Goal: Check status: Check status

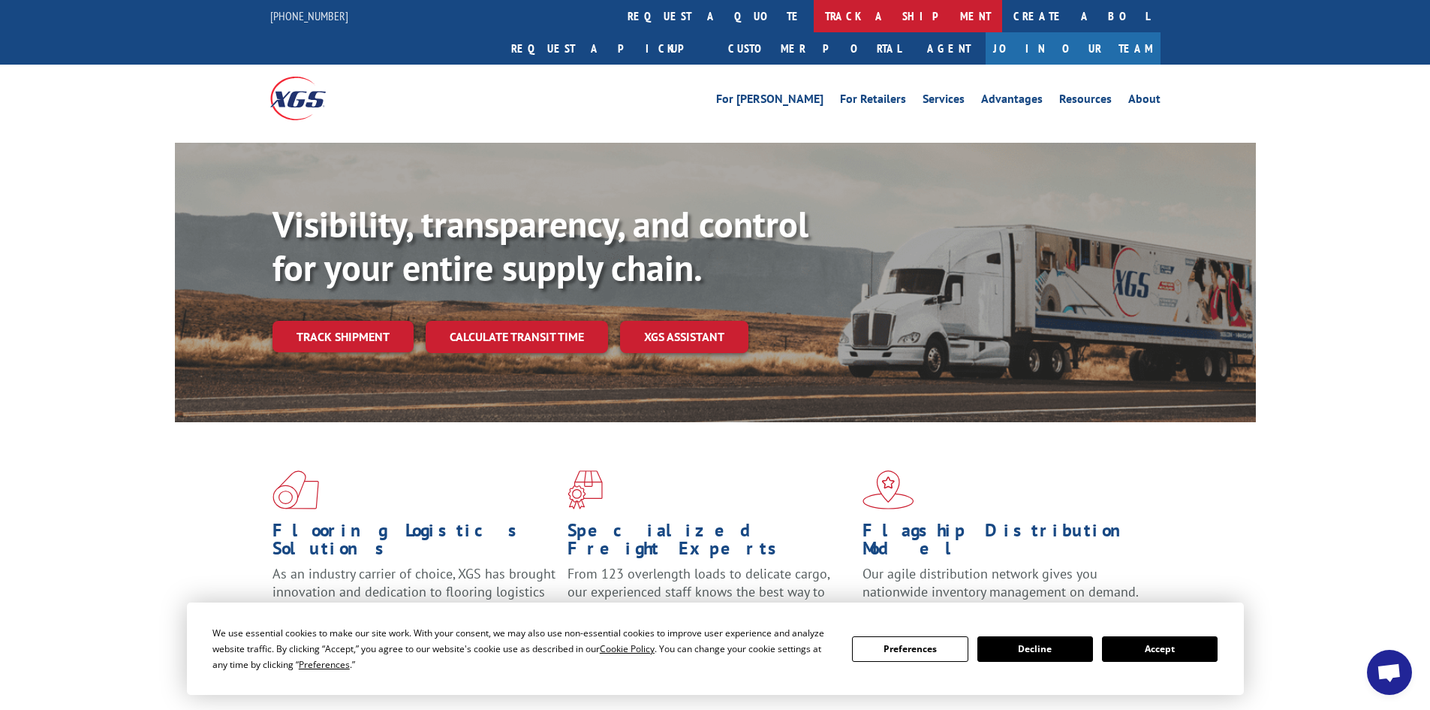
click at [814, 14] on link "track a shipment" at bounding box center [908, 16] width 188 height 32
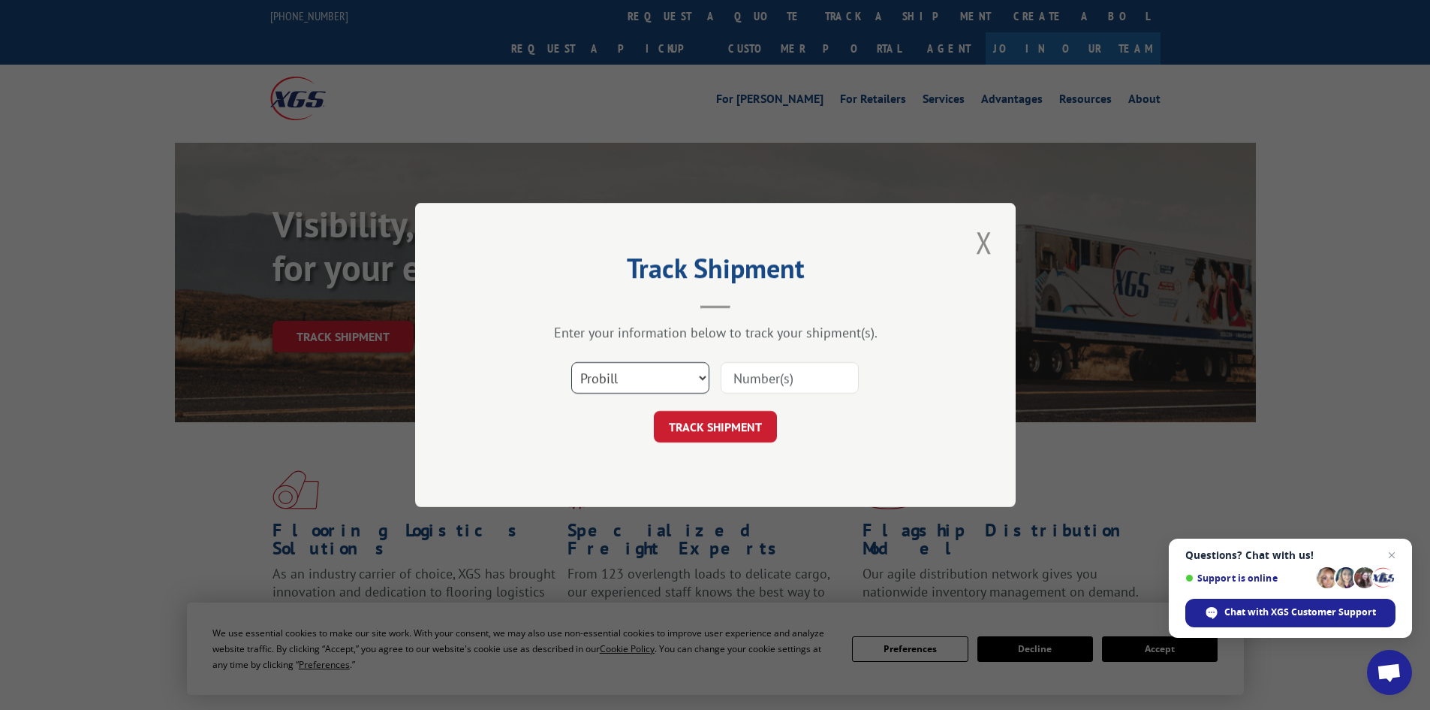
click at [644, 378] on select "Select category... Probill BOL PO" at bounding box center [640, 378] width 138 height 32
select select "bol"
click at [571, 362] on select "Select category... Probill BOL PO" at bounding box center [640, 378] width 138 height 32
click at [767, 382] on input at bounding box center [790, 378] width 138 height 32
paste input "4904877"
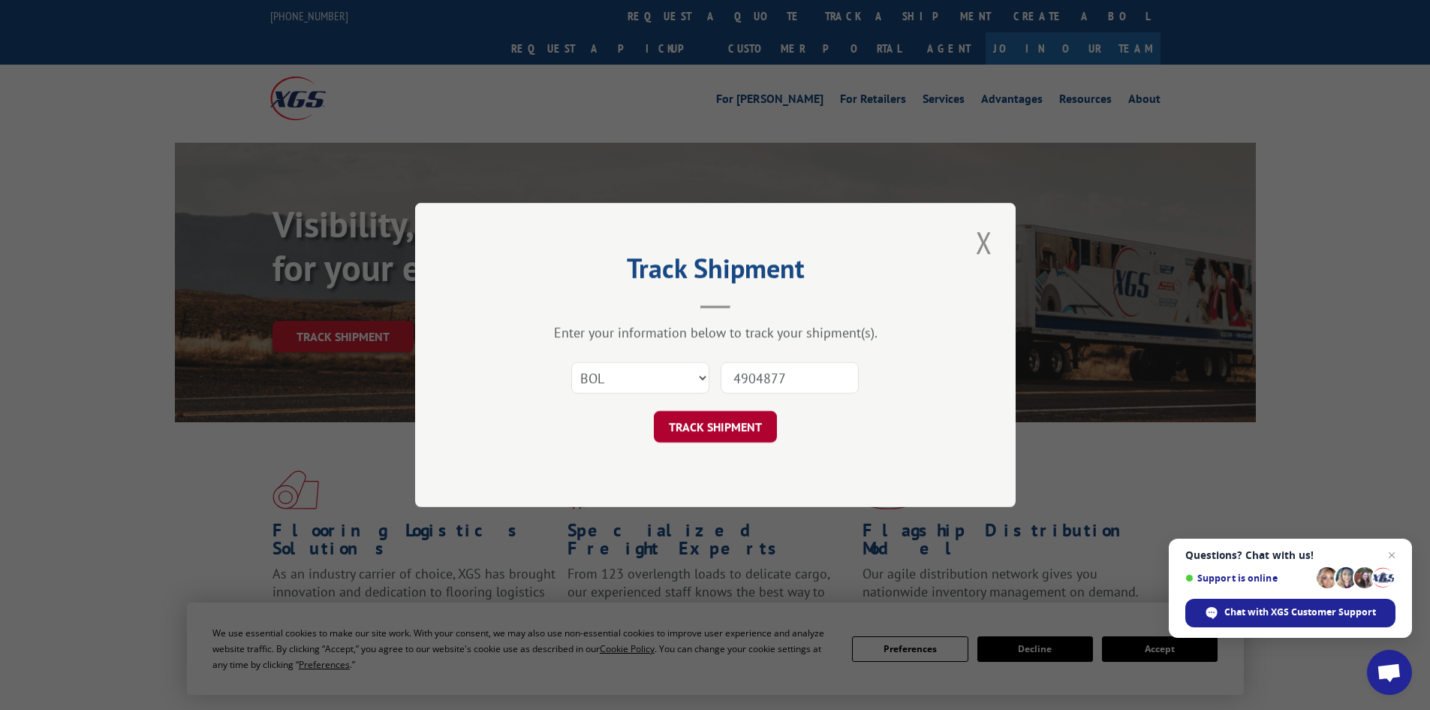
type input "4904877"
click at [755, 418] on button "TRACK SHIPMENT" at bounding box center [715, 427] width 123 height 32
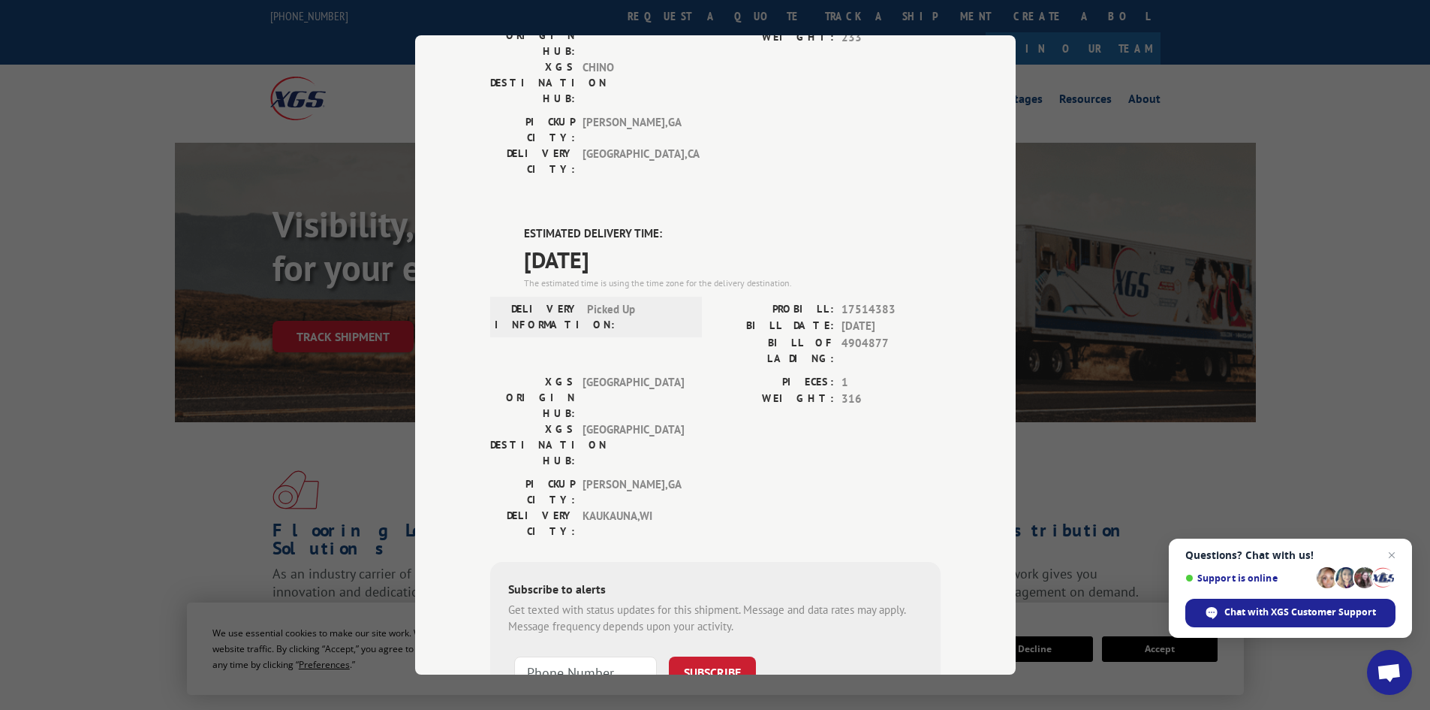
scroll to position [282, 0]
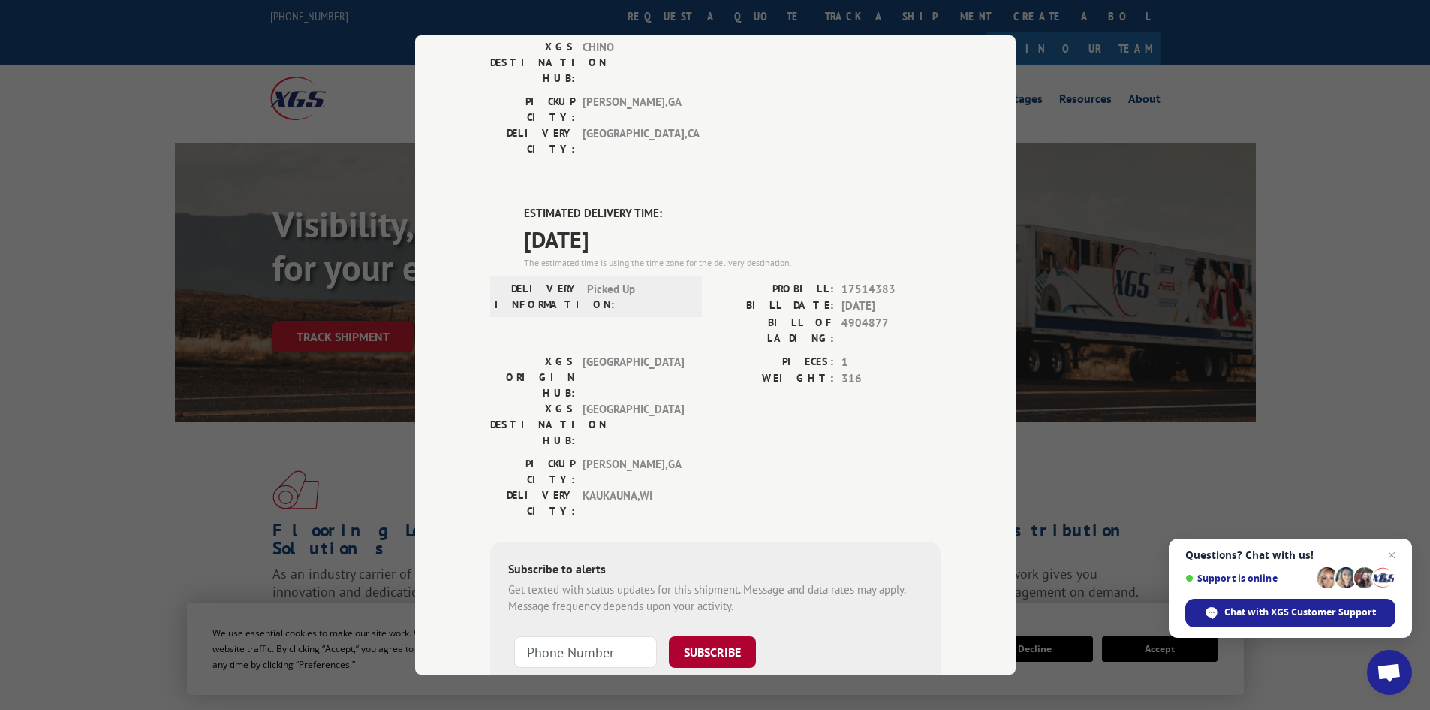
click at [683, 636] on button "SUBSCRIBE" at bounding box center [712, 652] width 87 height 32
click at [697, 636] on button "SUBSCRIBE" at bounding box center [712, 652] width 87 height 32
click at [714, 636] on button "SUBSCRIBE" at bounding box center [712, 652] width 87 height 32
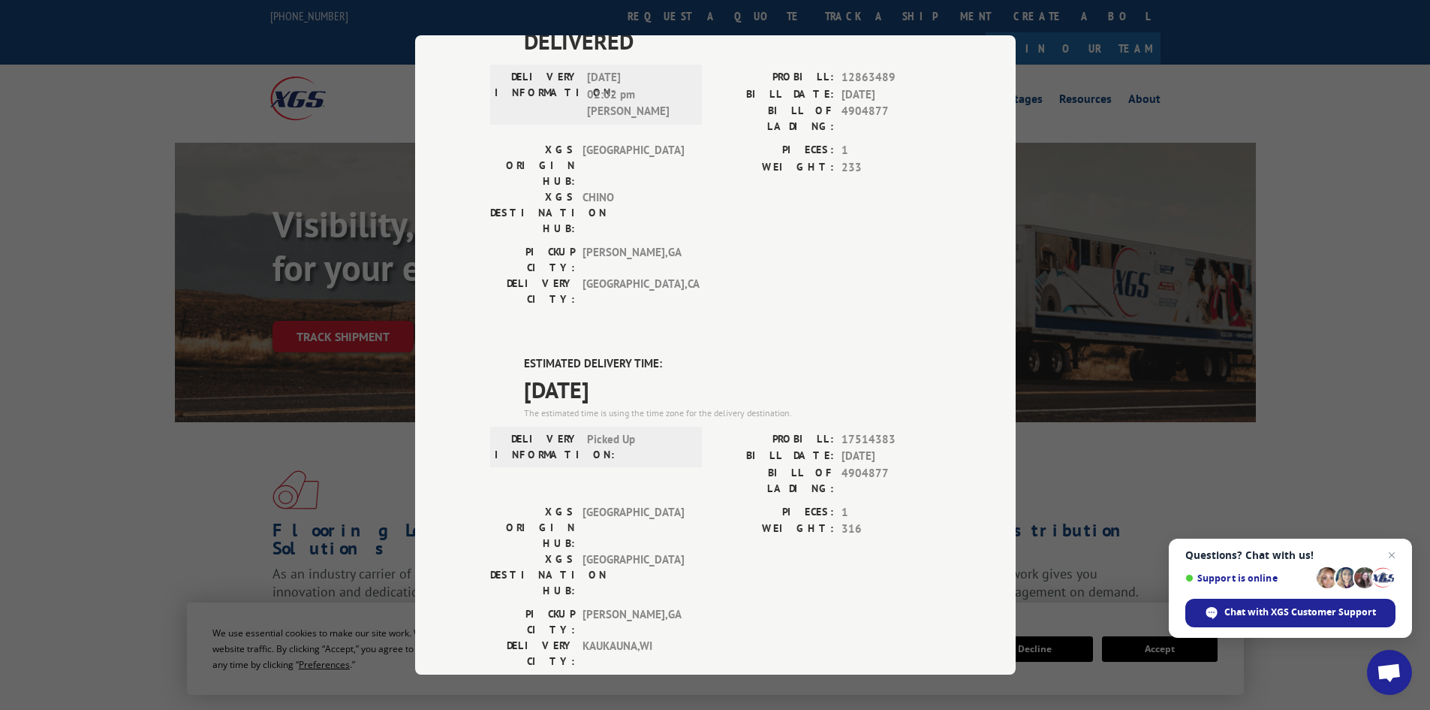
scroll to position [0, 0]
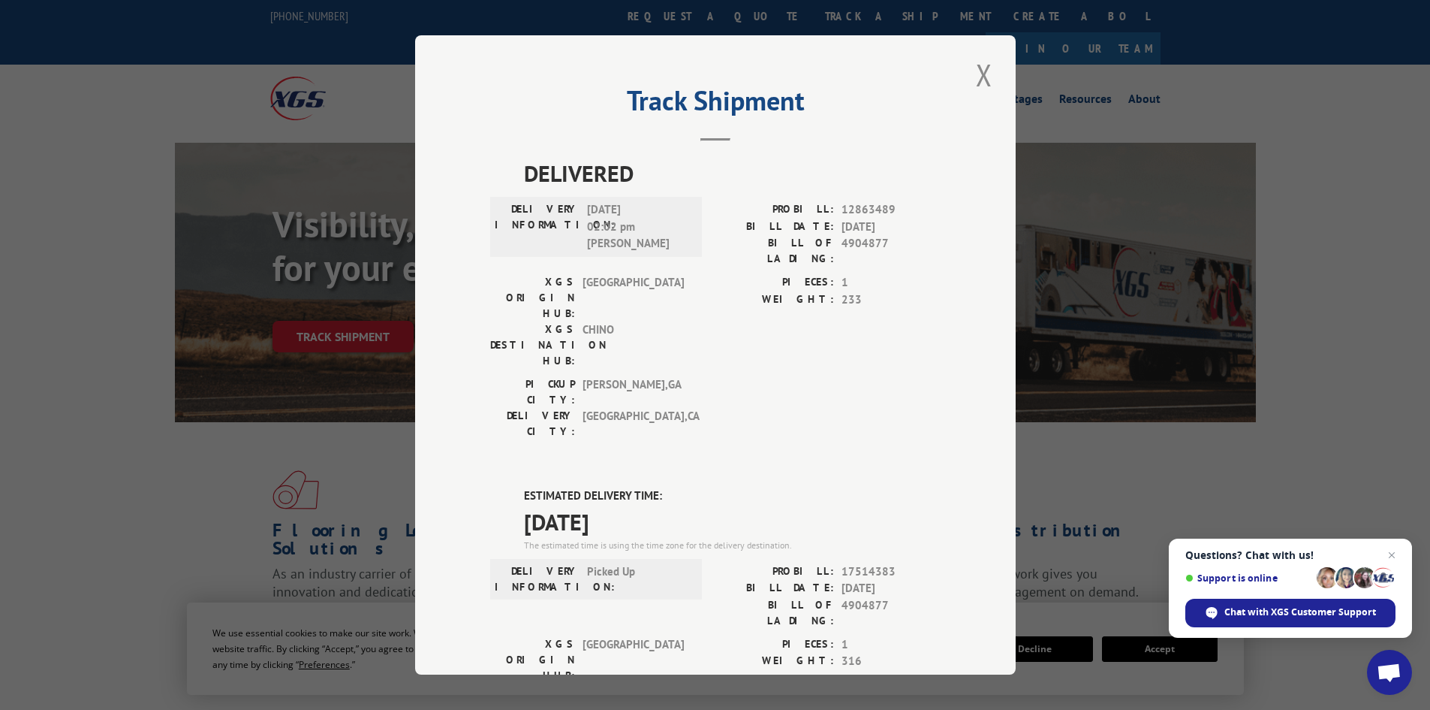
click at [975, 83] on button "Close modal" at bounding box center [985, 74] width 26 height 41
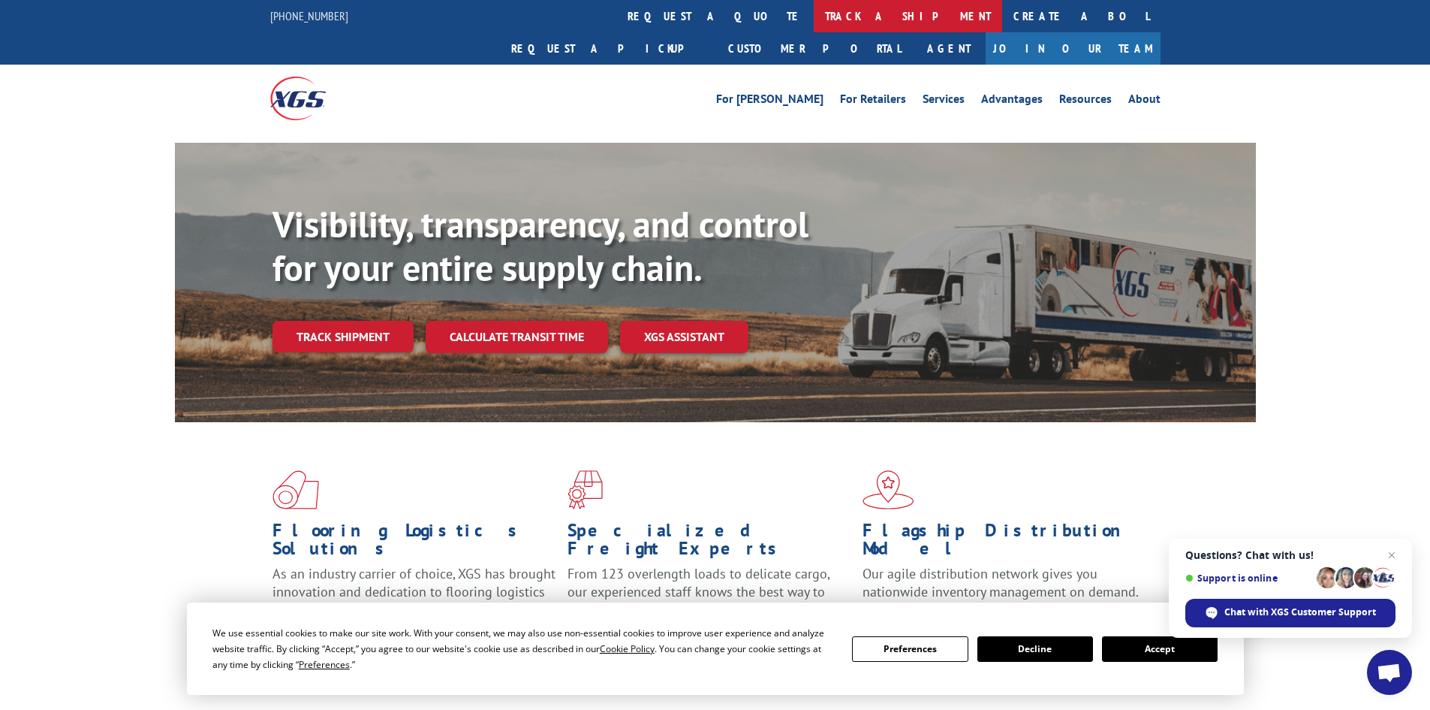
click at [814, 14] on link "track a shipment" at bounding box center [908, 16] width 188 height 32
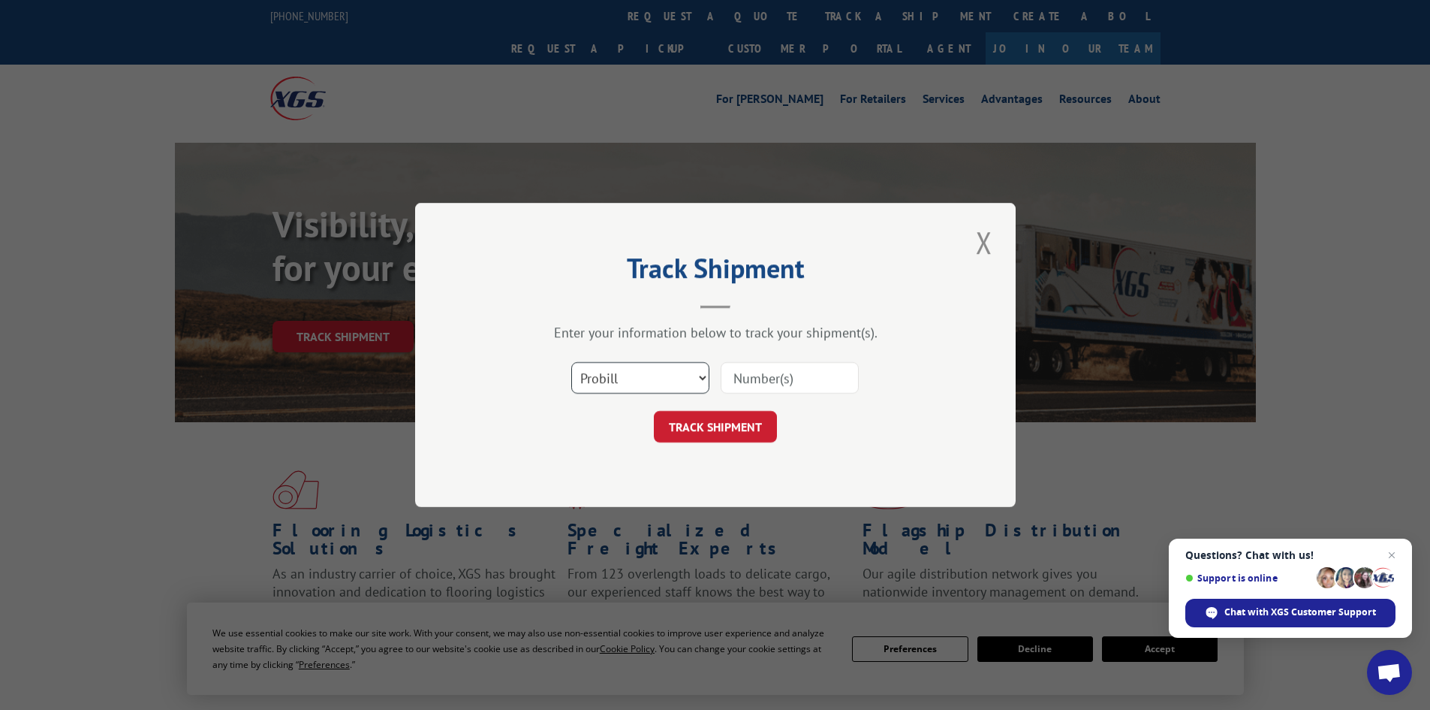
drag, startPoint x: 647, startPoint y: 377, endPoint x: 635, endPoint y: 384, distance: 13.8
click at [644, 377] on select "Select category... Probill BOL PO" at bounding box center [640, 378] width 138 height 32
select select "bol"
click at [571, 362] on select "Select category... Probill BOL PO" at bounding box center [640, 378] width 138 height 32
click at [749, 379] on input at bounding box center [790, 378] width 138 height 32
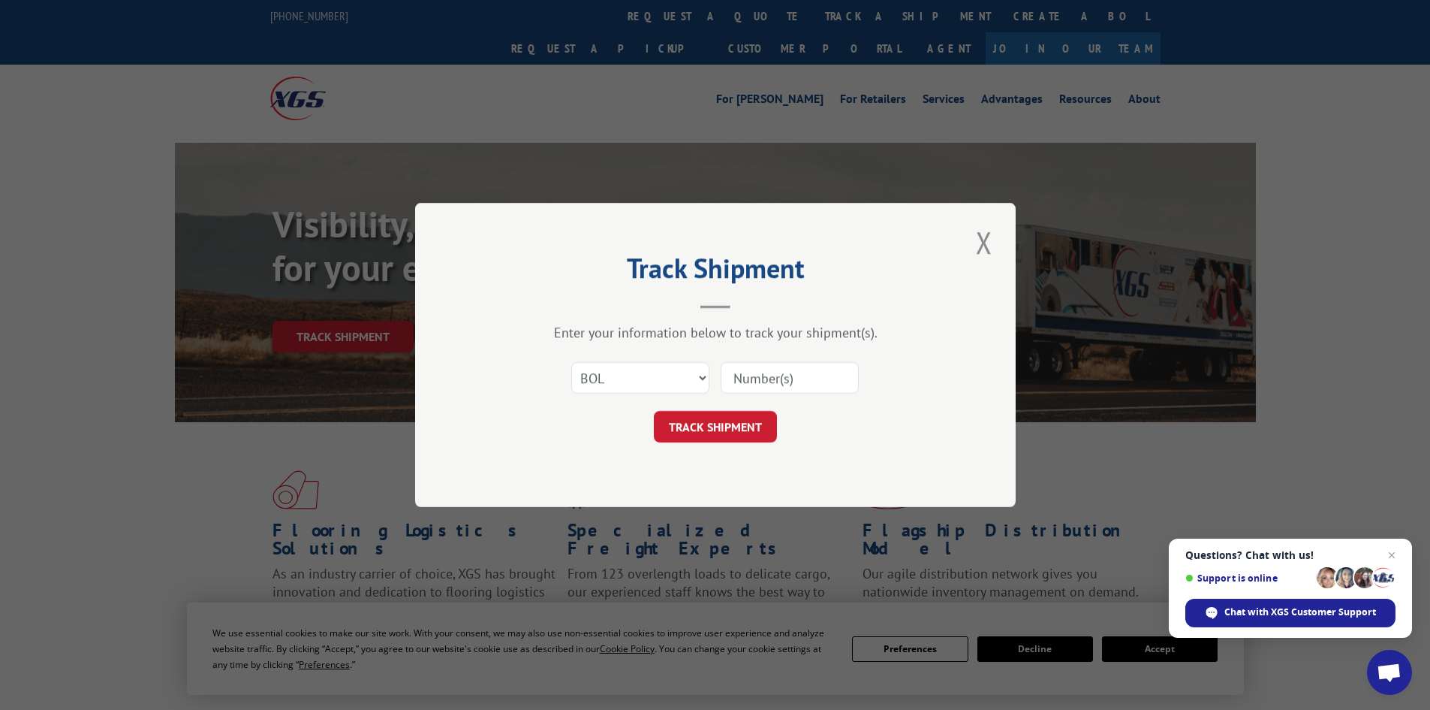
paste input "5952375"
type input "5952375"
click at [757, 433] on button "TRACK SHIPMENT" at bounding box center [715, 427] width 123 height 32
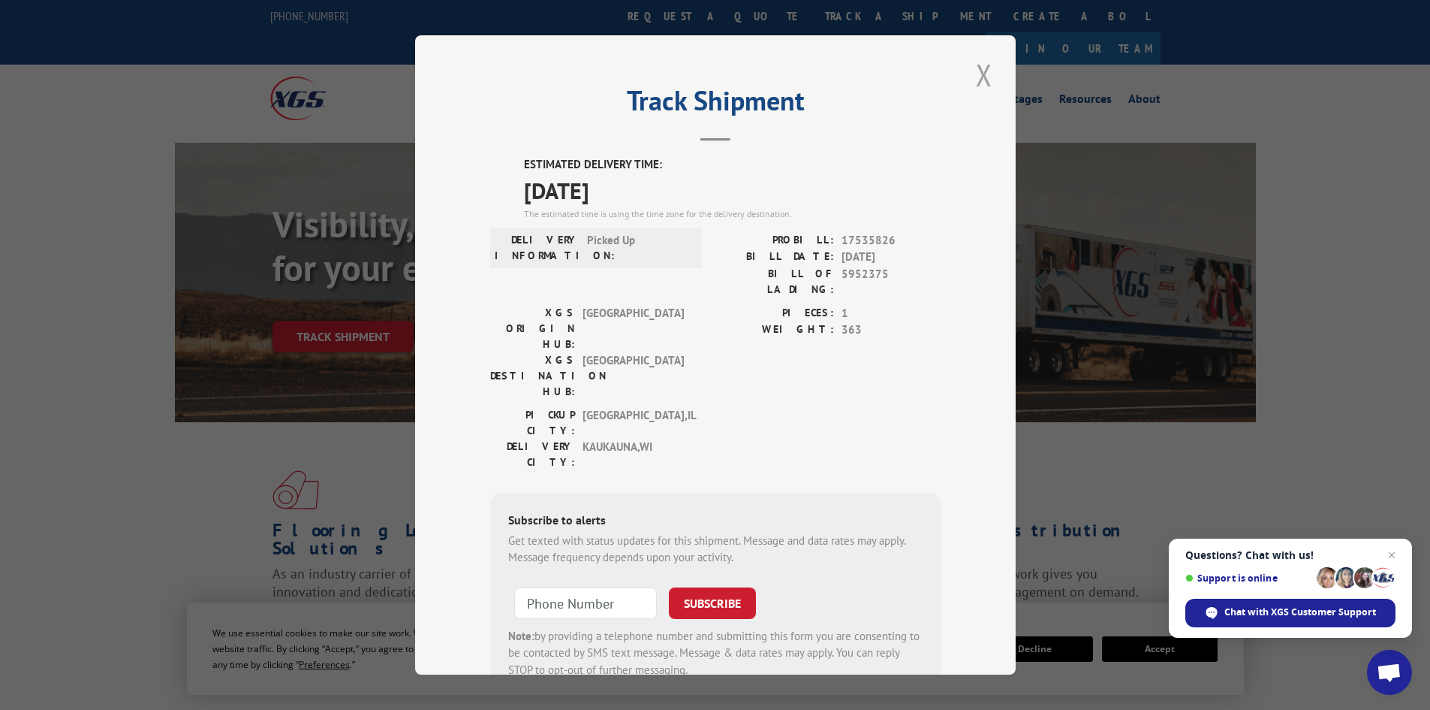
click at [975, 71] on button "Close modal" at bounding box center [985, 74] width 26 height 41
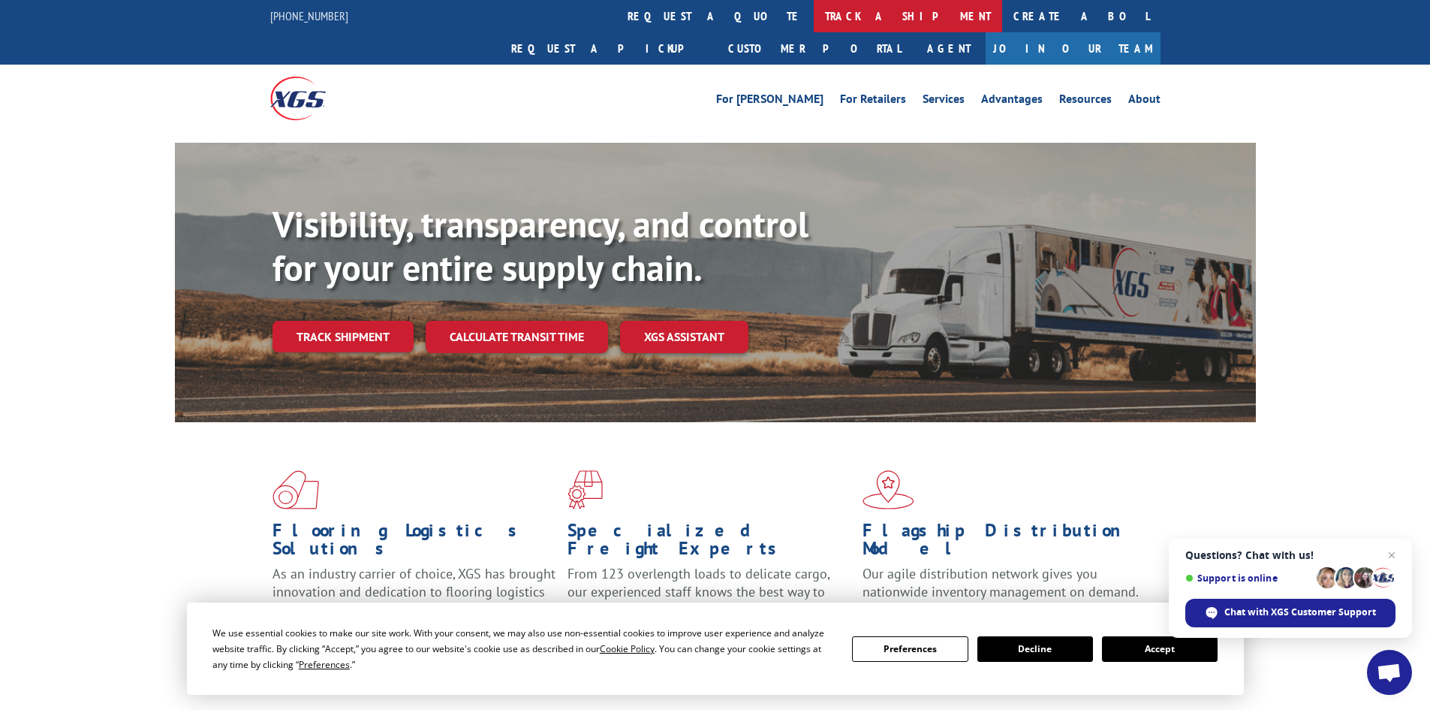
click at [814, 17] on link "track a shipment" at bounding box center [908, 16] width 188 height 32
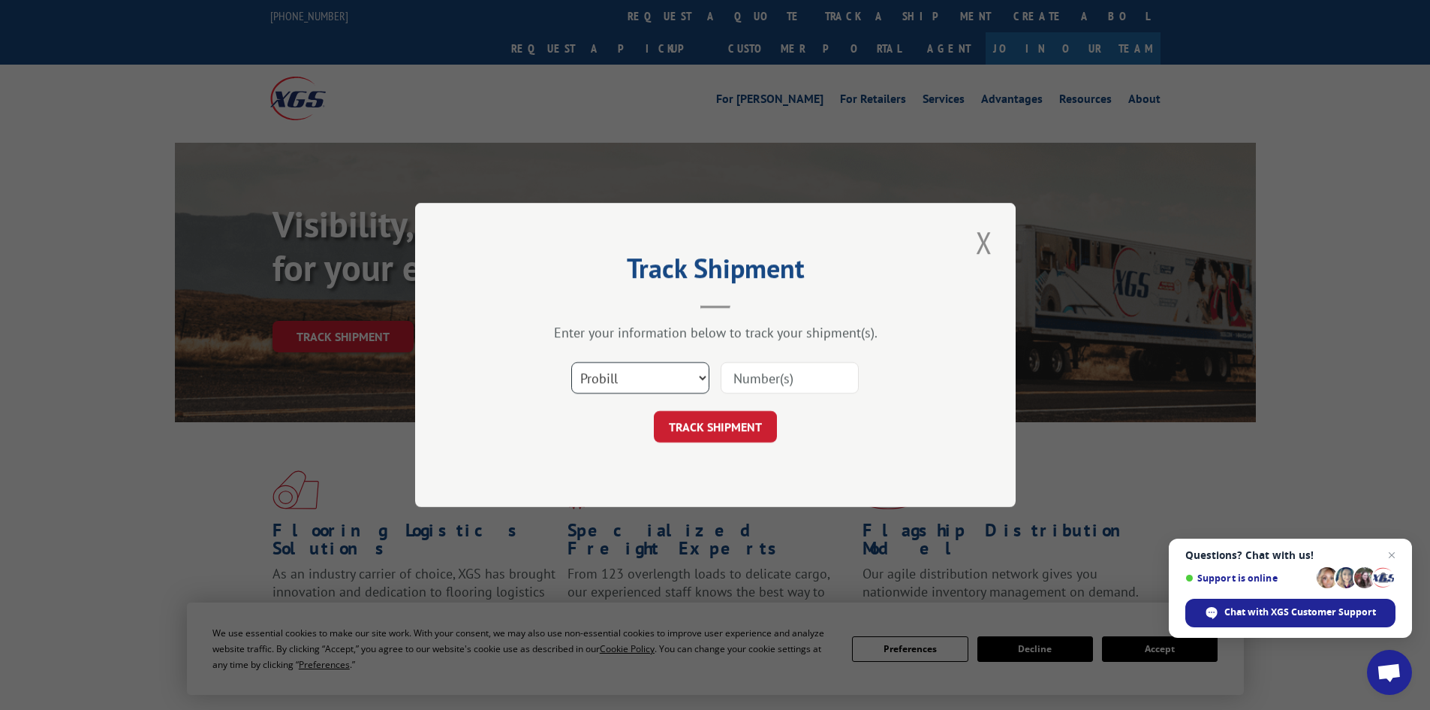
click at [643, 376] on select "Select category... Probill BOL PO" at bounding box center [640, 378] width 138 height 32
select select "bol"
click at [571, 362] on select "Select category... Probill BOL PO" at bounding box center [640, 378] width 138 height 32
click at [752, 383] on input at bounding box center [790, 378] width 138 height 32
paste input "5952375"
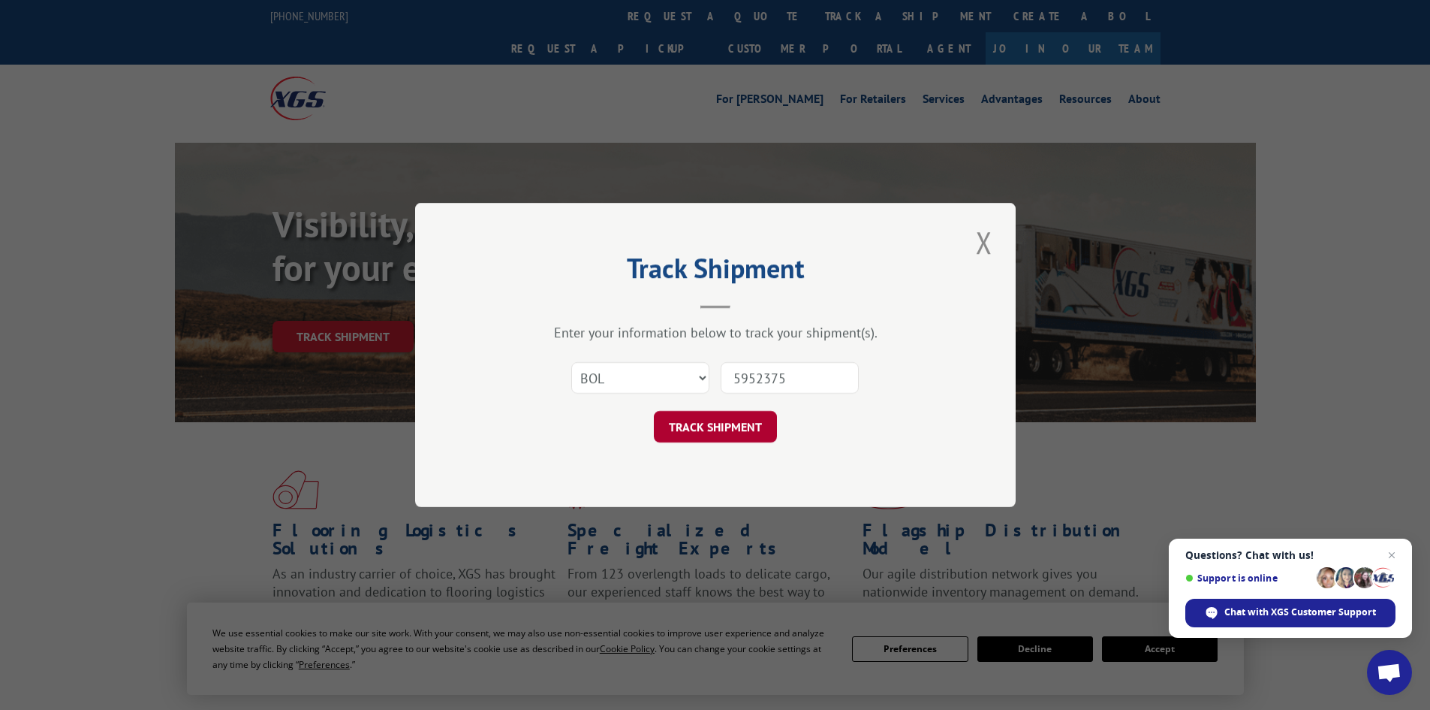
type input "5952375"
click at [749, 418] on button "TRACK SHIPMENT" at bounding box center [715, 427] width 123 height 32
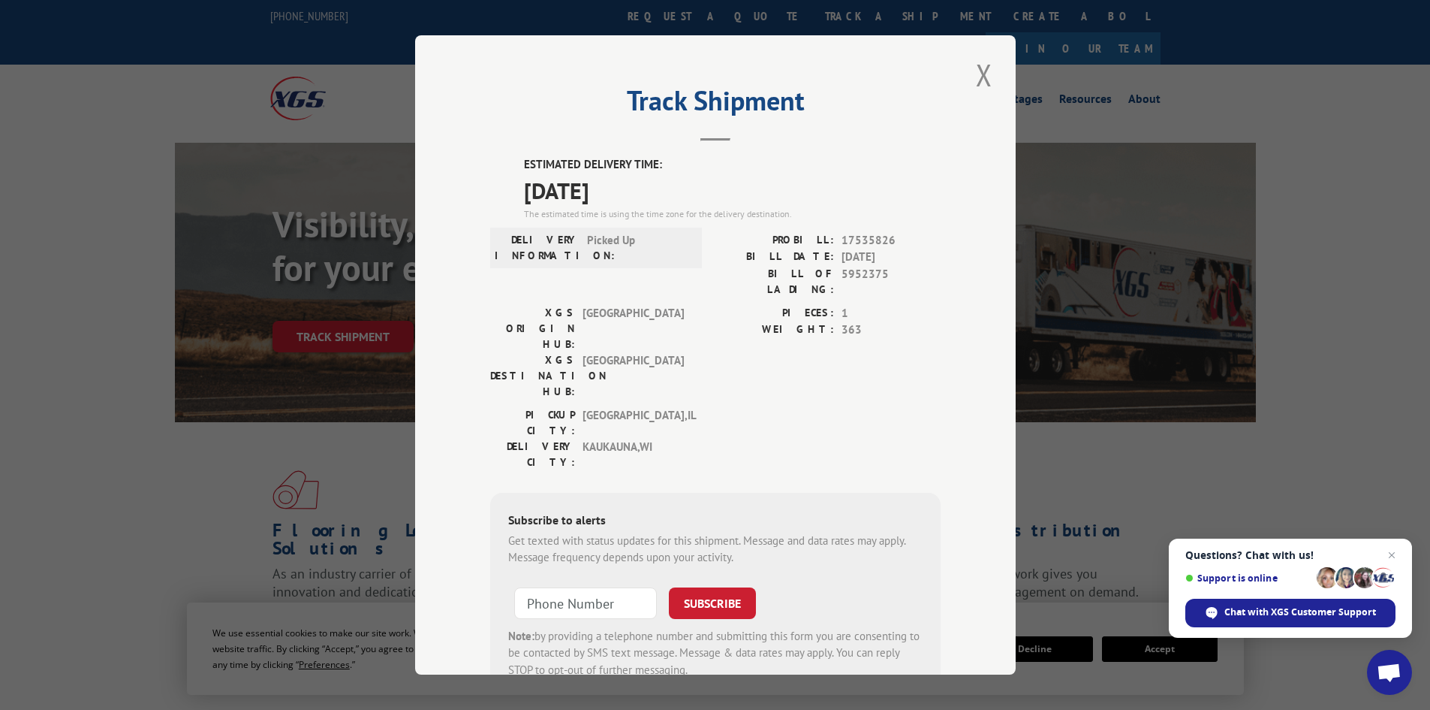
drag, startPoint x: 976, startPoint y: 76, endPoint x: 910, endPoint y: 132, distance: 86.8
click at [977, 75] on button "Close modal" at bounding box center [985, 74] width 26 height 41
